Goal: Entertainment & Leisure: Consume media (video, audio)

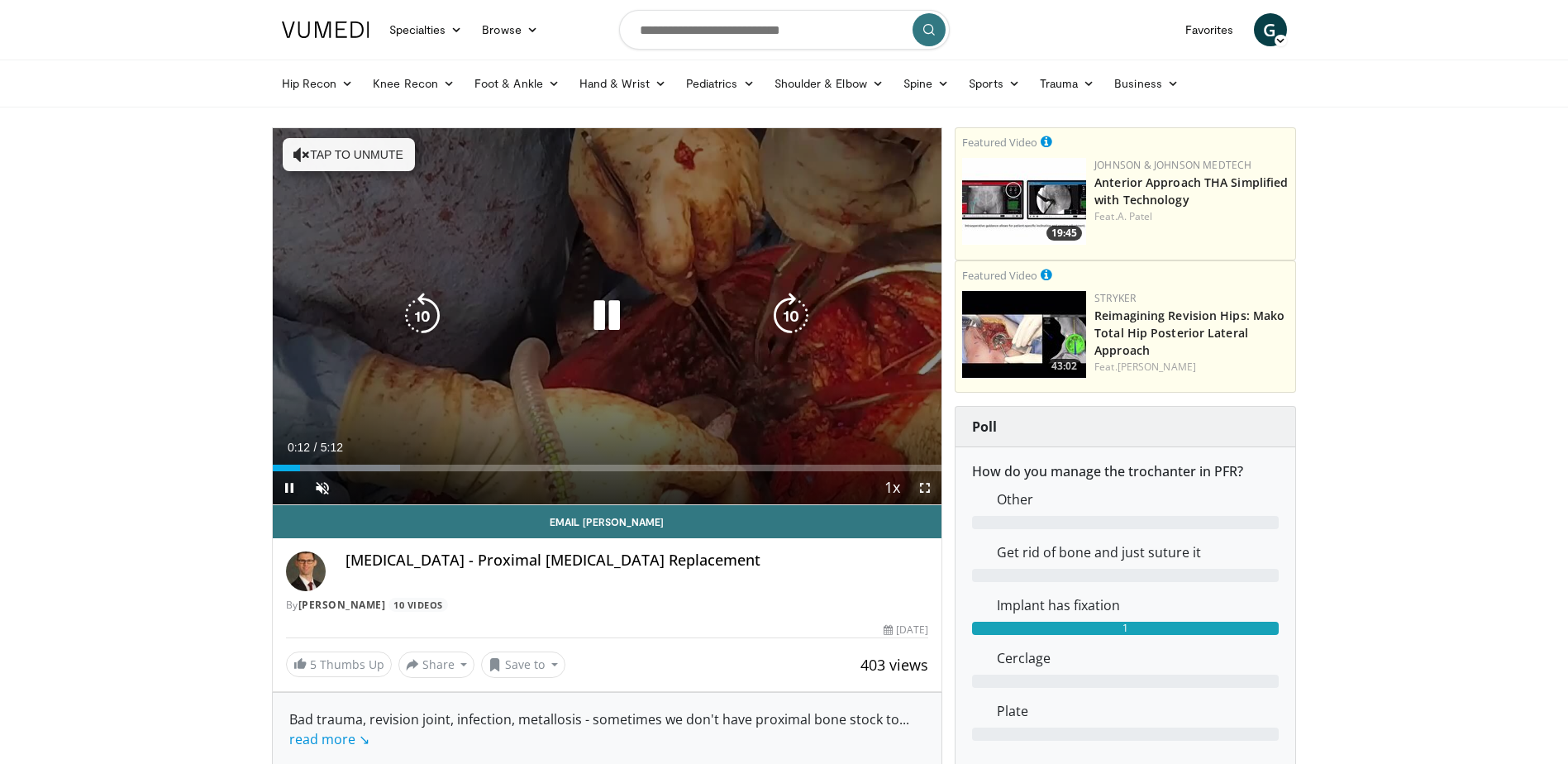
drag, startPoint x: 918, startPoint y: 486, endPoint x: 918, endPoint y: 571, distance: 85.0
click at [913, 484] on span "Video Player" at bounding box center [925, 487] width 33 height 33
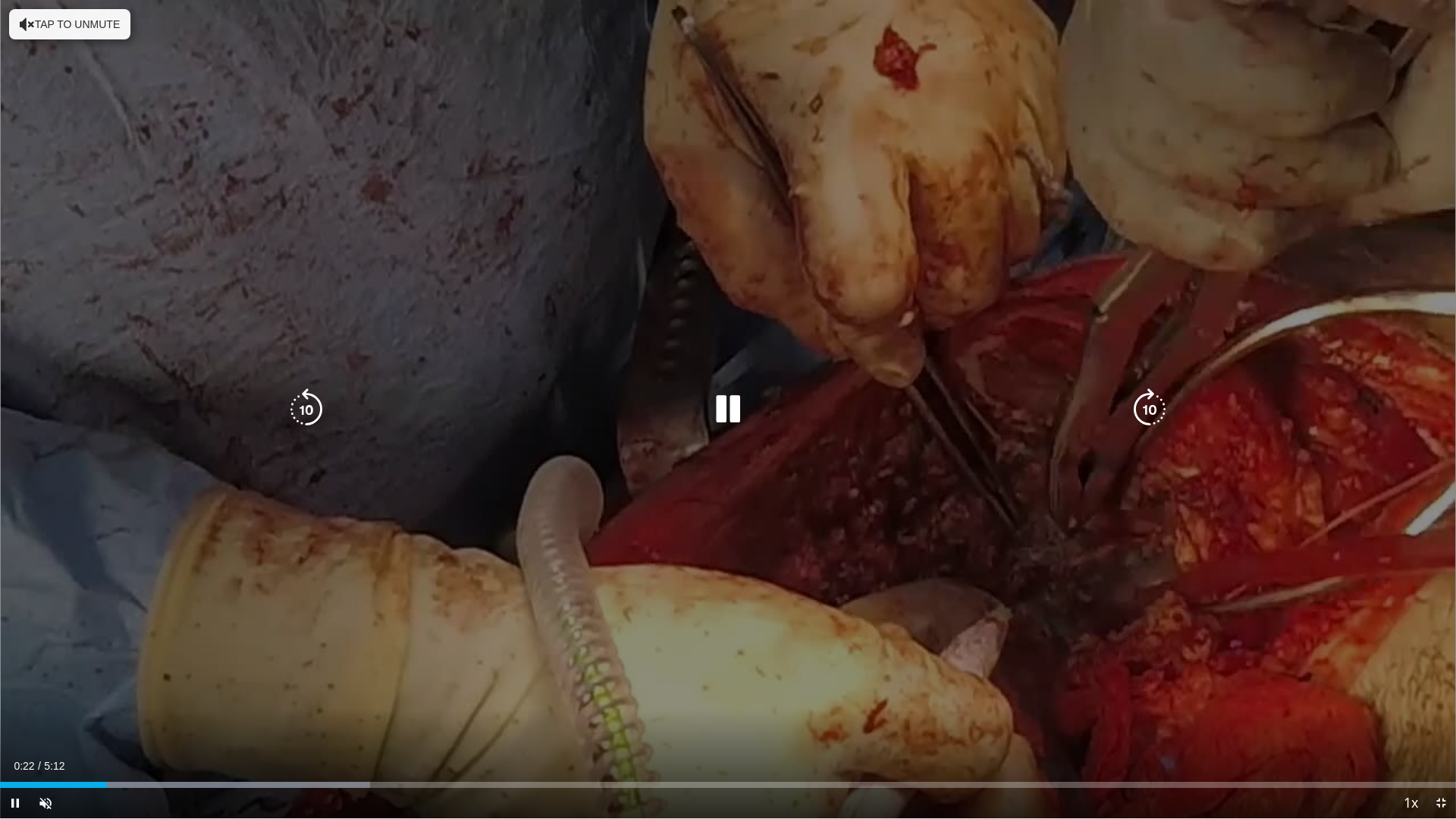
click at [93, 46] on div "10 seconds Tap to unmute" at bounding box center [728, 409] width 1456 height 818
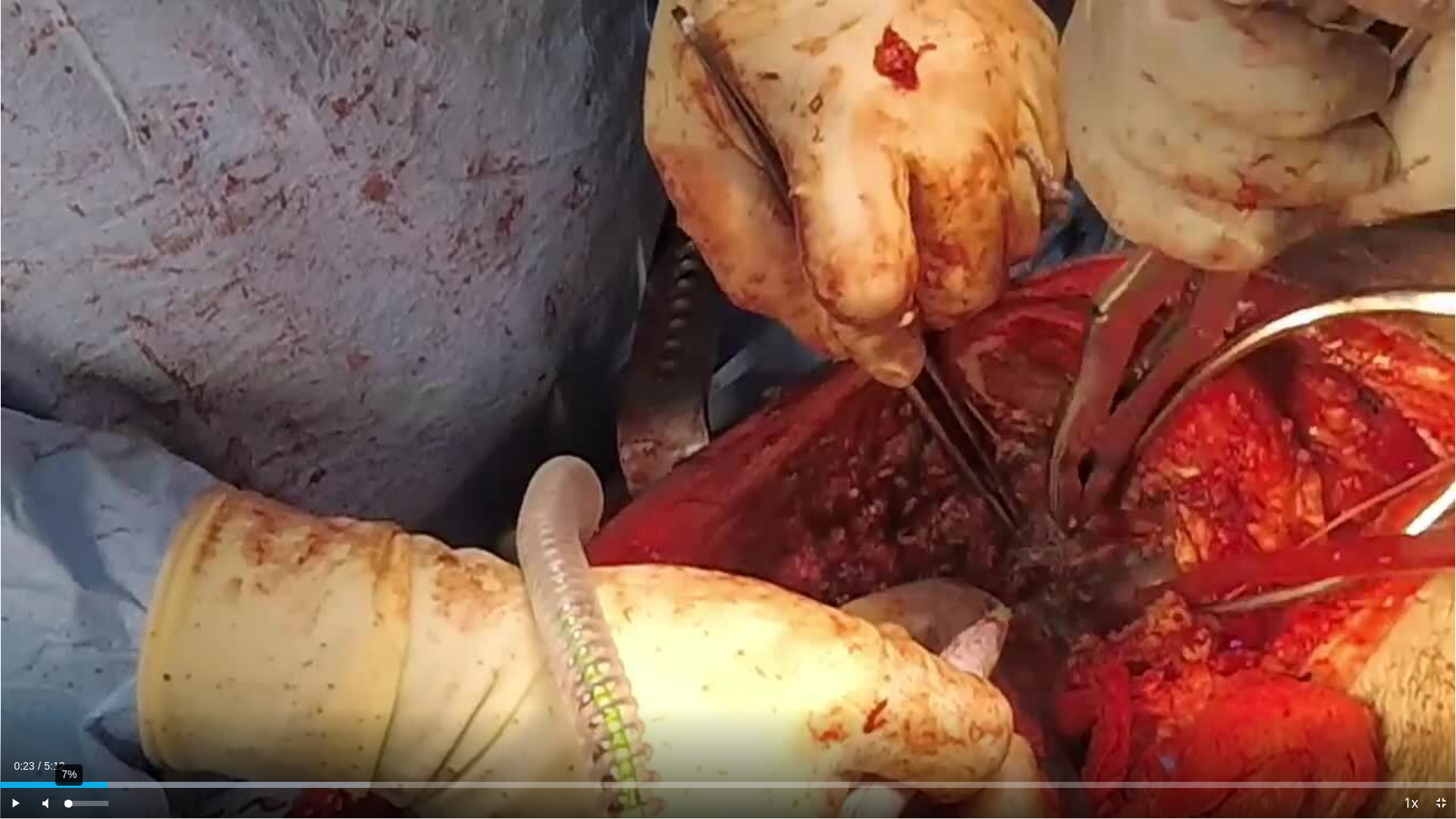
click at [68, 700] on div "Volume Level" at bounding box center [66, 803] width 4 height 6
click at [76, 700] on div "30%" at bounding box center [86, 803] width 43 height 6
click at [23, 700] on span "Video Player" at bounding box center [15, 803] width 30 height 30
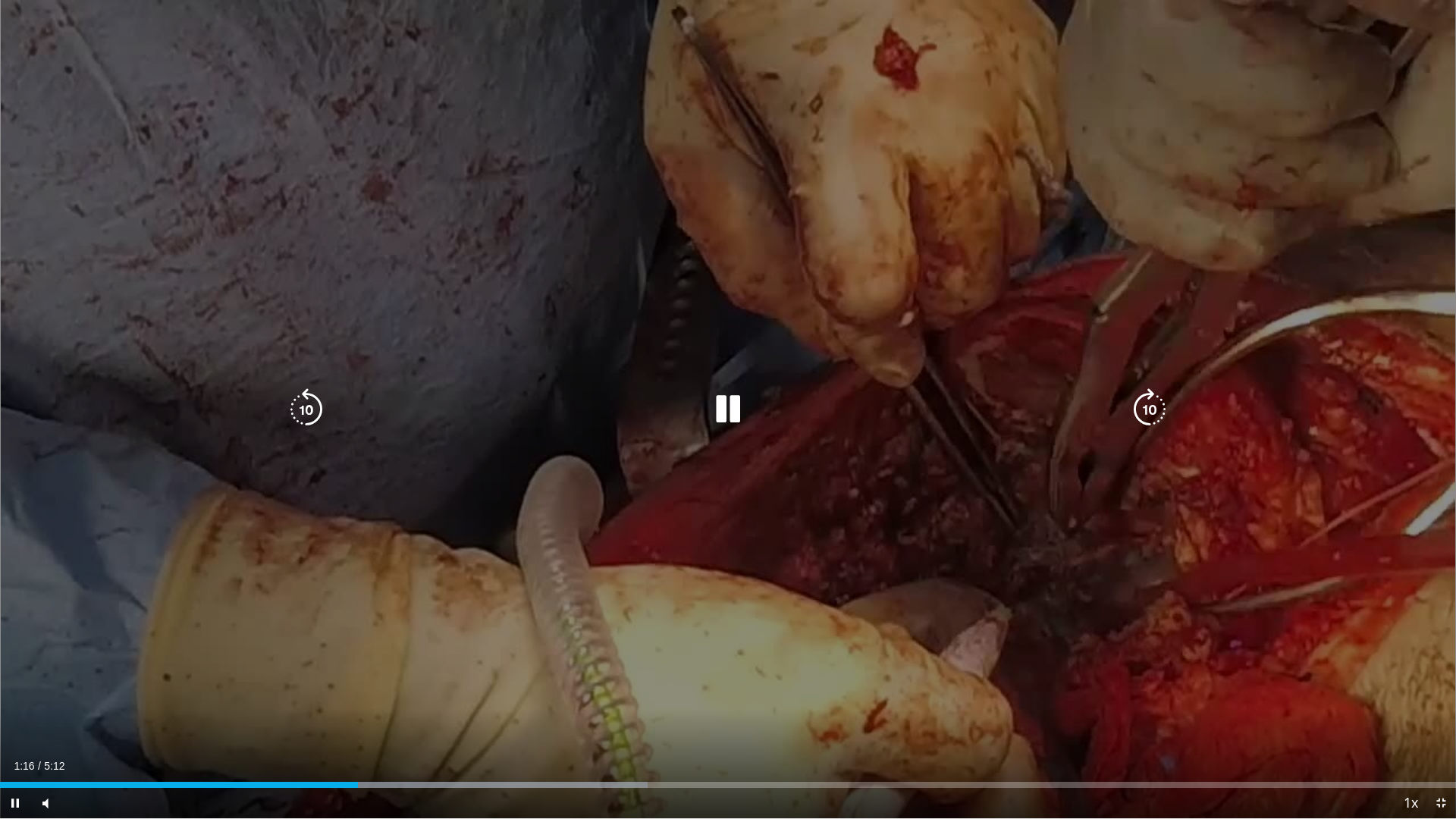
click at [931, 164] on div "10 seconds Tap to unmute" at bounding box center [728, 409] width 1456 height 818
click at [928, 162] on div "10 seconds Tap to unmute" at bounding box center [728, 409] width 1456 height 818
click at [691, 661] on div "10 seconds Tap to unmute" at bounding box center [728, 409] width 1456 height 818
click at [293, 221] on div "10 seconds Tap to unmute" at bounding box center [728, 409] width 1456 height 818
click at [292, 221] on div "10 seconds Tap to unmute" at bounding box center [728, 409] width 1456 height 818
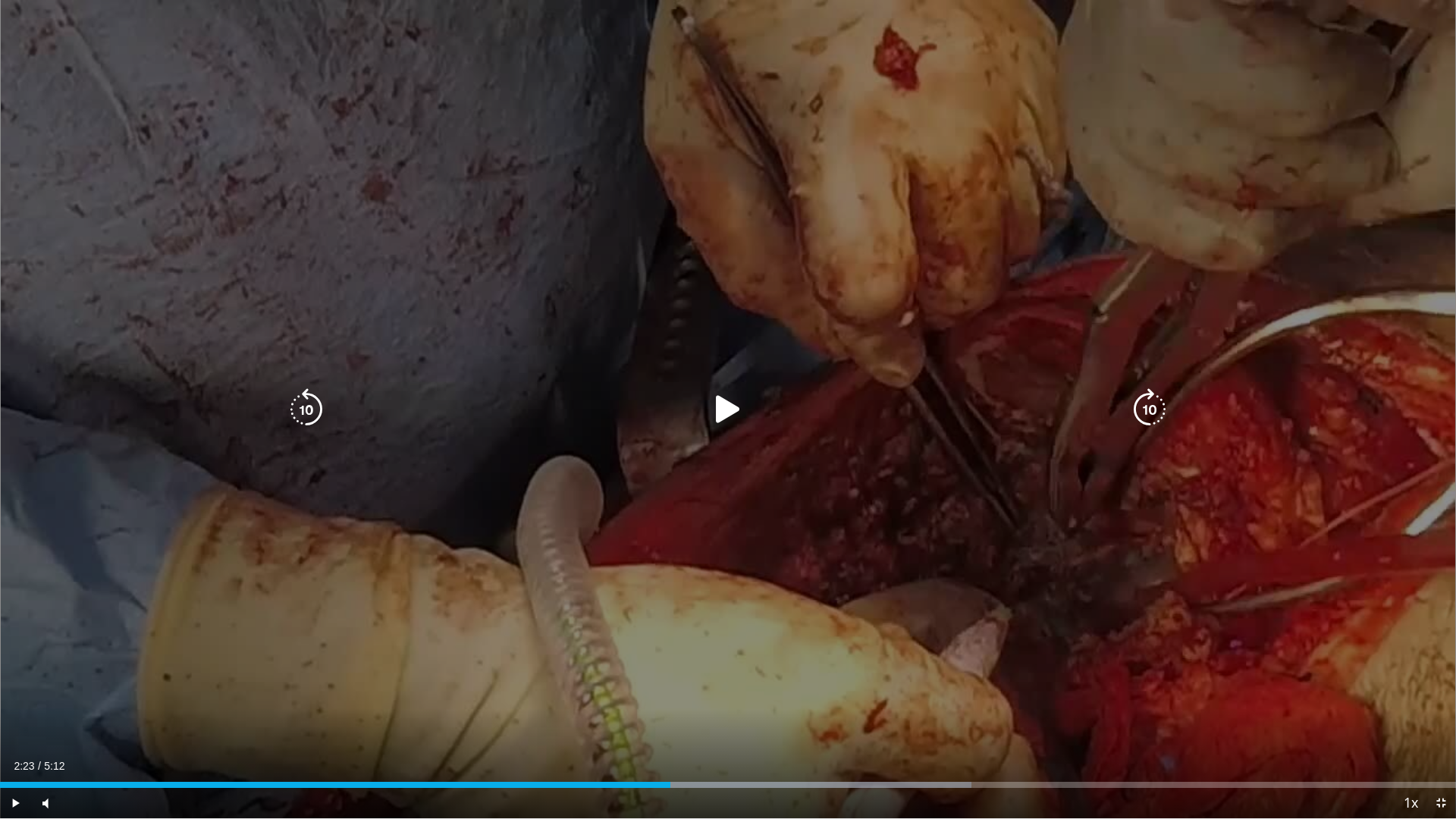
click at [729, 27] on div "10 seconds Tap to unmute" at bounding box center [728, 409] width 1456 height 818
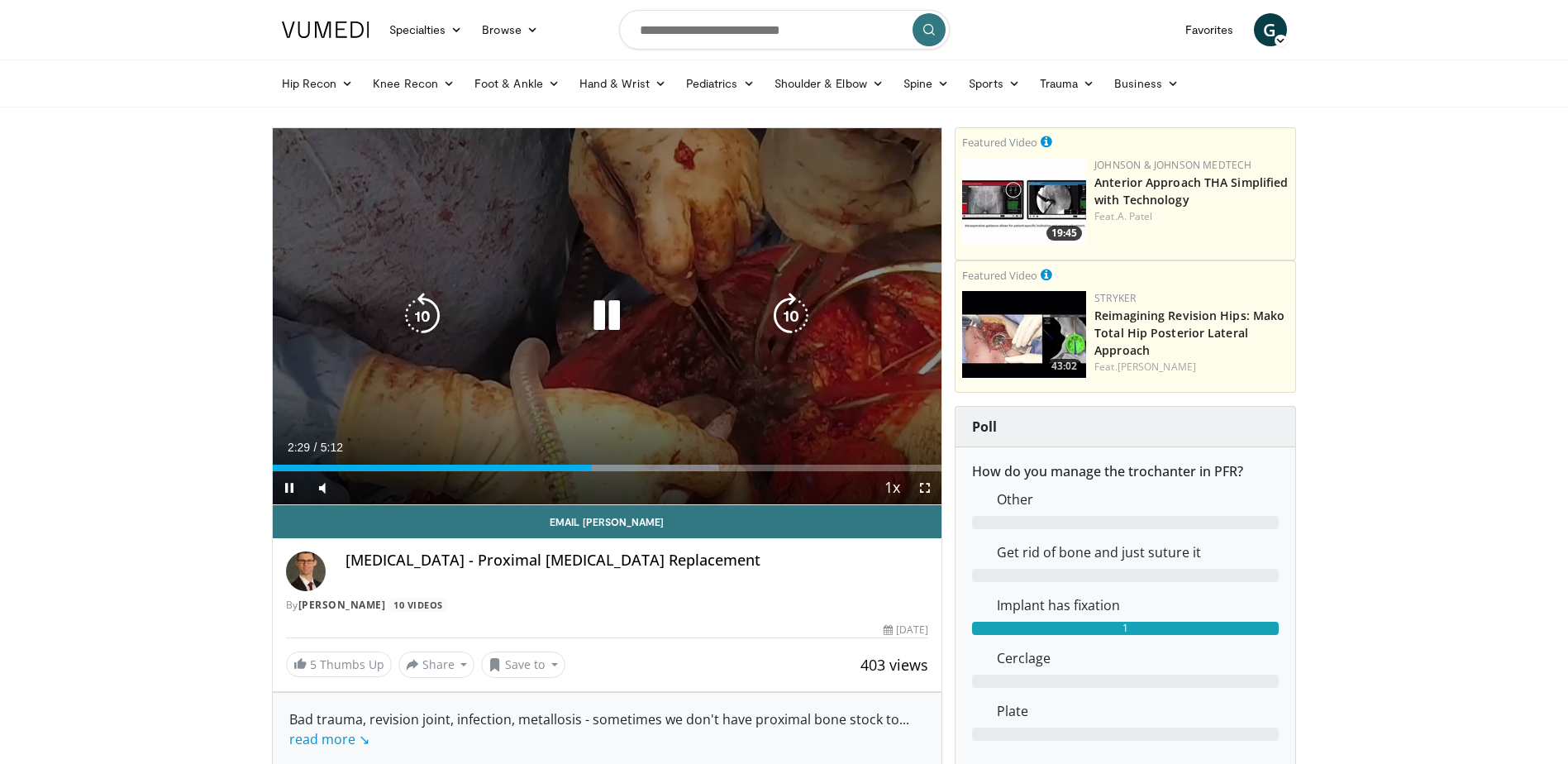
click at [655, 307] on div "Video Player" at bounding box center [606, 315] width 402 height 33
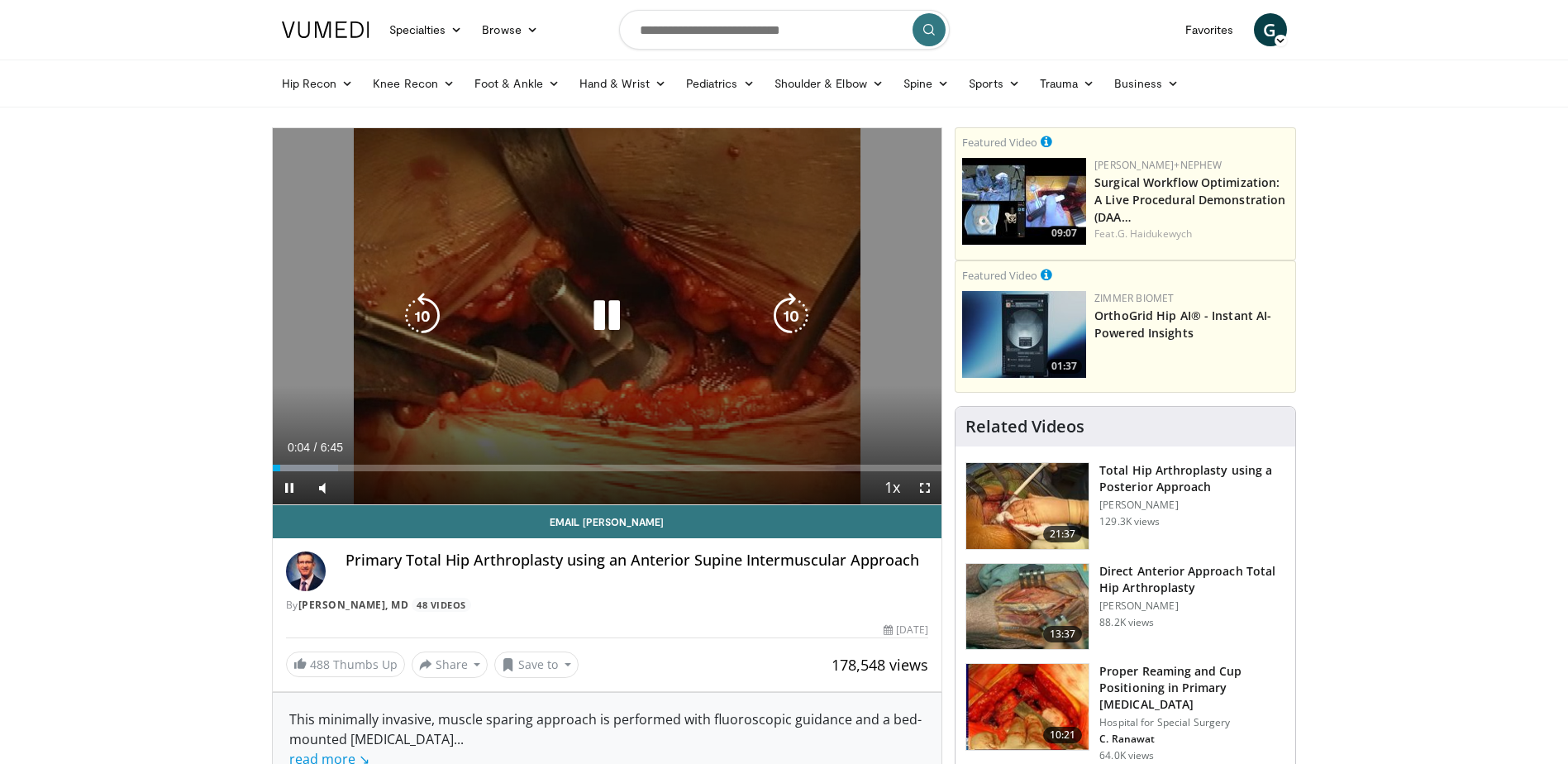
click at [618, 315] on icon "Video Player" at bounding box center [607, 316] width 46 height 46
